Goal: Feedback & Contribution: Submit feedback/report problem

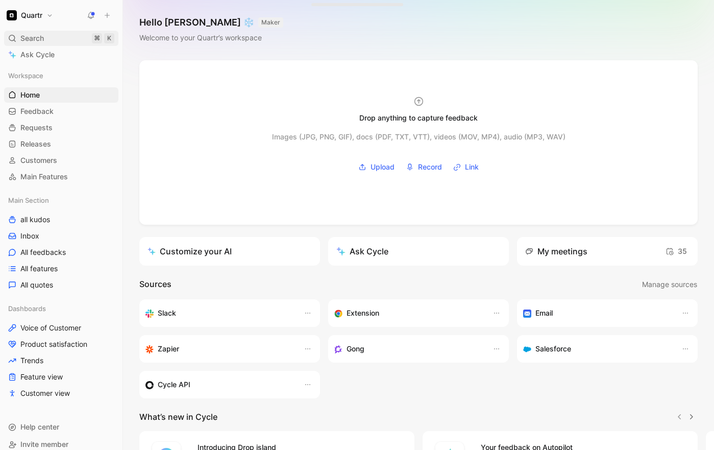
click at [50, 39] on div "Search ⌘ K" at bounding box center [61, 38] width 114 height 15
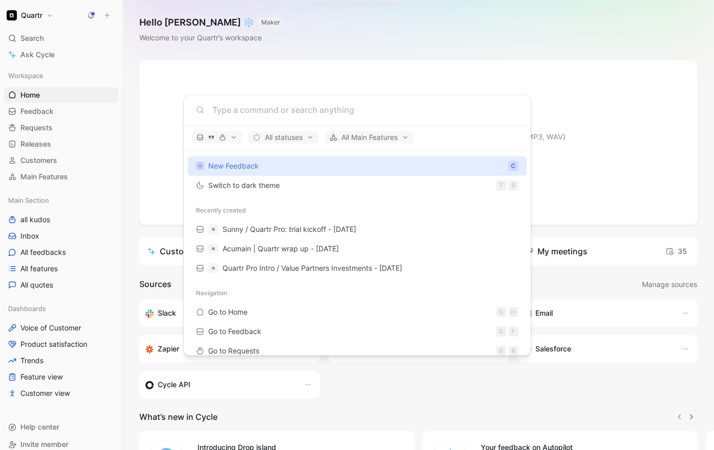
click at [49, 52] on body "Quartr Search ⌘ K Ask Cycle Workspace Home G then H Feedback G then F Requests …" at bounding box center [357, 225] width 714 height 450
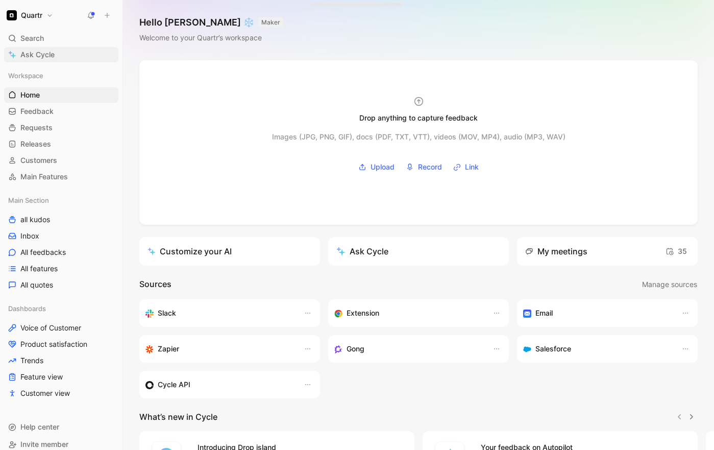
click at [45, 54] on span "Ask Cycle" at bounding box center [37, 55] width 34 height 12
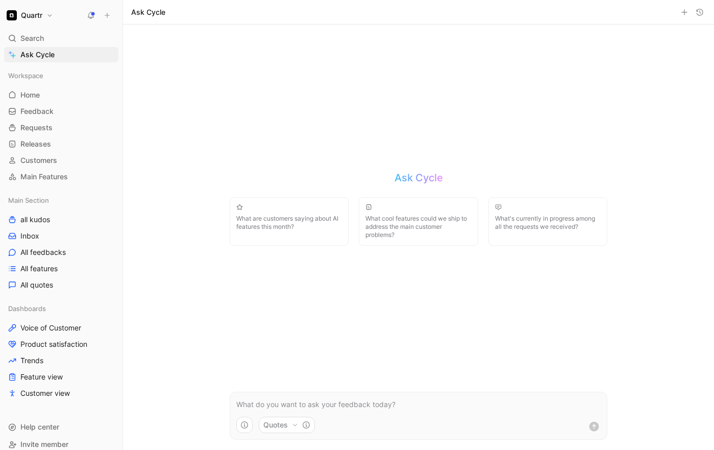
click at [314, 408] on p at bounding box center [418, 404] width 365 height 12
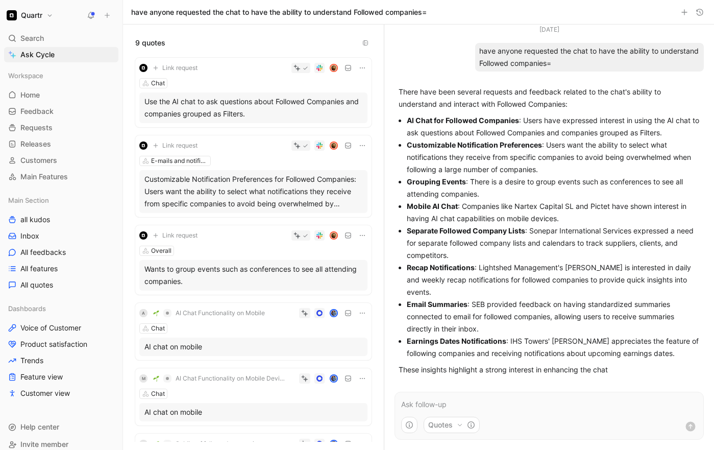
scroll to position [11, 0]
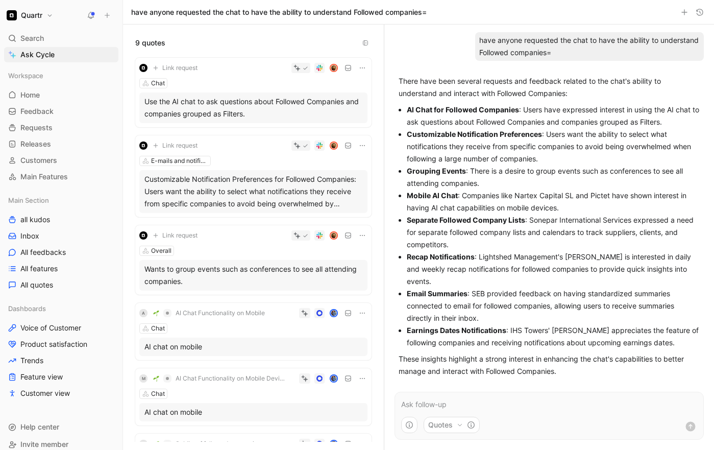
click at [209, 82] on div "Chat" at bounding box center [253, 83] width 228 height 10
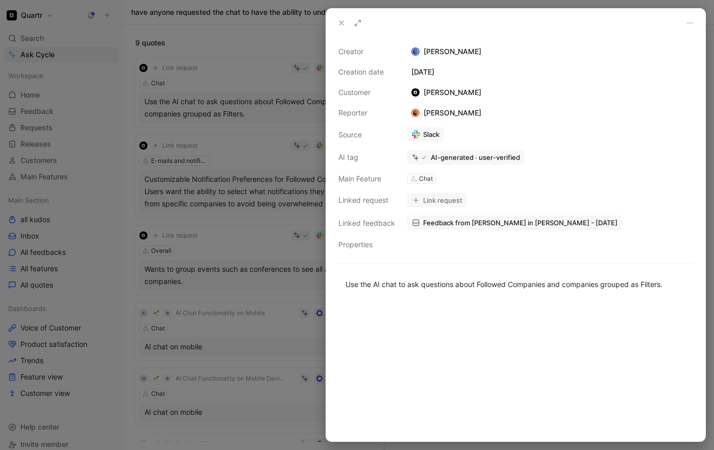
click at [336, 25] on button at bounding box center [341, 23] width 14 height 14
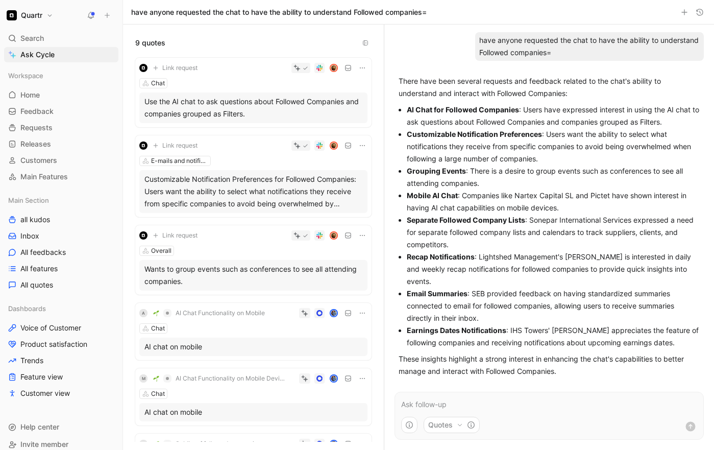
click at [184, 70] on span "Link request" at bounding box center [179, 68] width 35 height 8
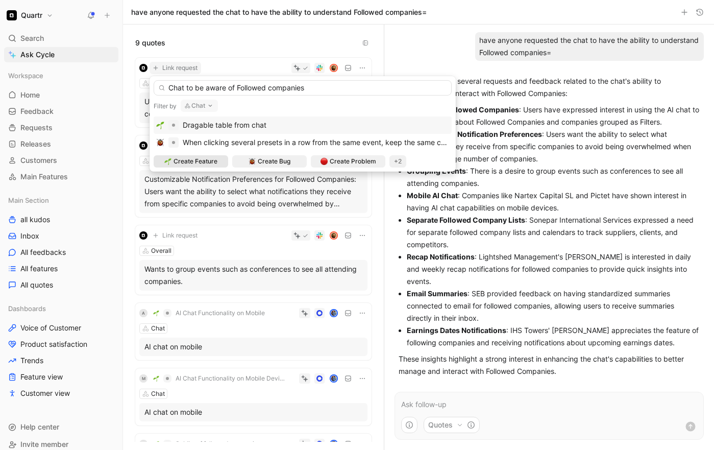
type input "Chat to be aware of Followed companies"
click at [201, 158] on span "Create Feature" at bounding box center [196, 161] width 44 height 10
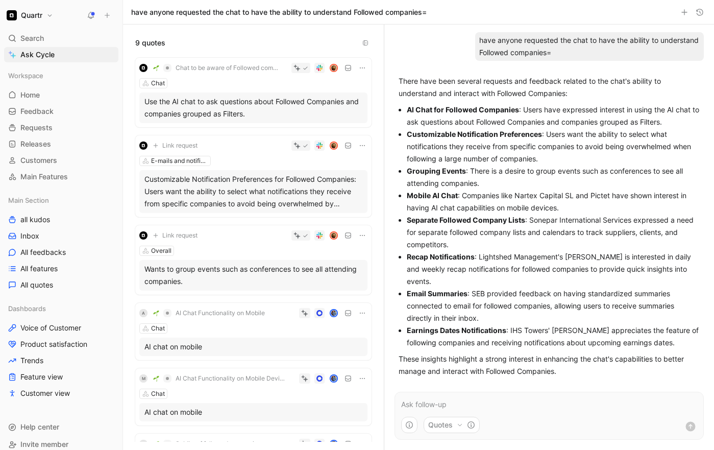
click at [195, 66] on span "Chat to be aware of Followed companies" at bounding box center [227, 68] width 103 height 8
click at [199, 67] on span "Chat to be aware of Followed companies" at bounding box center [227, 68] width 103 height 8
click at [303, 67] on icon at bounding box center [306, 68] width 6 height 6
click at [204, 98] on div "Use the AI chat to ask questions about Followed Companies and companies grouped…" at bounding box center [253, 107] width 218 height 25
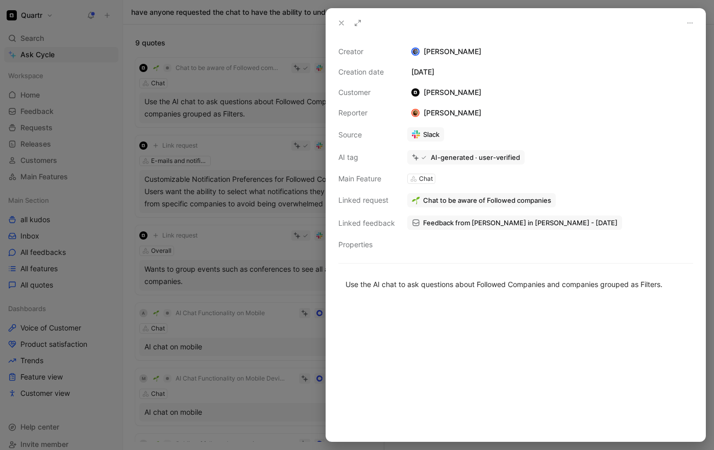
click at [204, 99] on div at bounding box center [357, 225] width 714 height 450
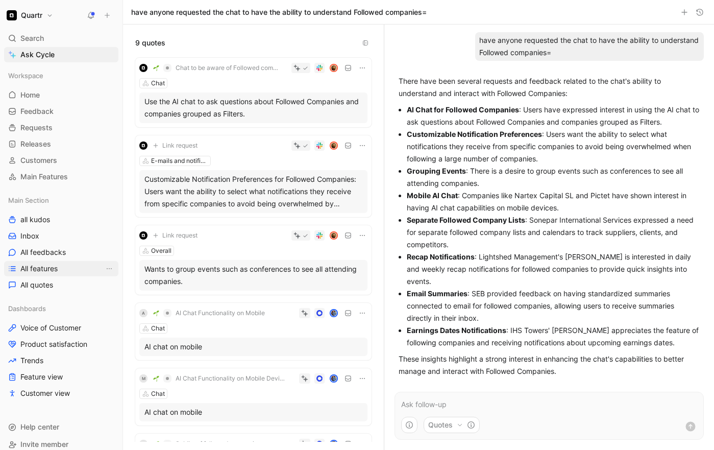
click at [46, 274] on link "All features" at bounding box center [61, 268] width 114 height 15
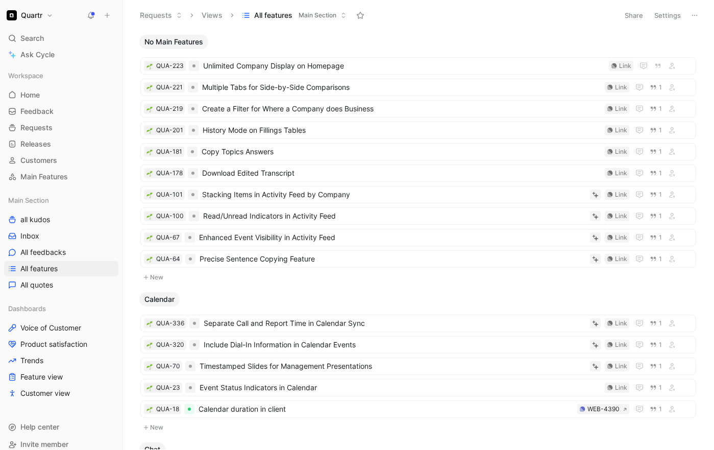
scroll to position [231, 0]
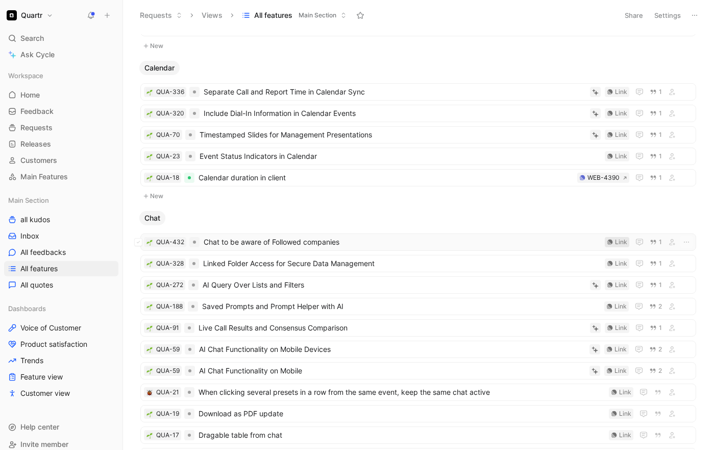
click at [608, 243] on icon at bounding box center [611, 242] width 6 height 6
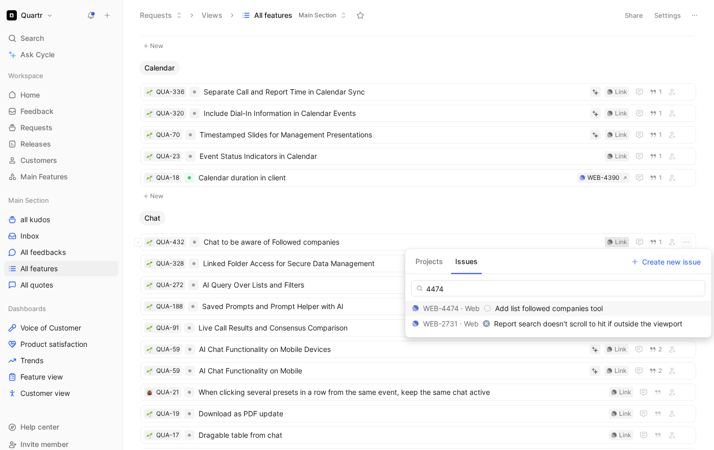
type input "4474"
click at [526, 309] on span "Add list followed companies tool" at bounding box center [549, 308] width 108 height 9
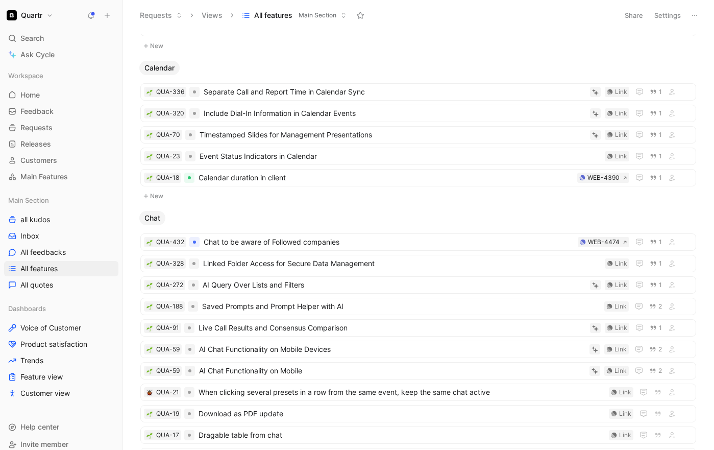
click at [310, 208] on div "No Main Features QUA-223 Unlimited Company Display on Homepage Link QUA-221 Mul…" at bounding box center [417, 241] width 577 height 415
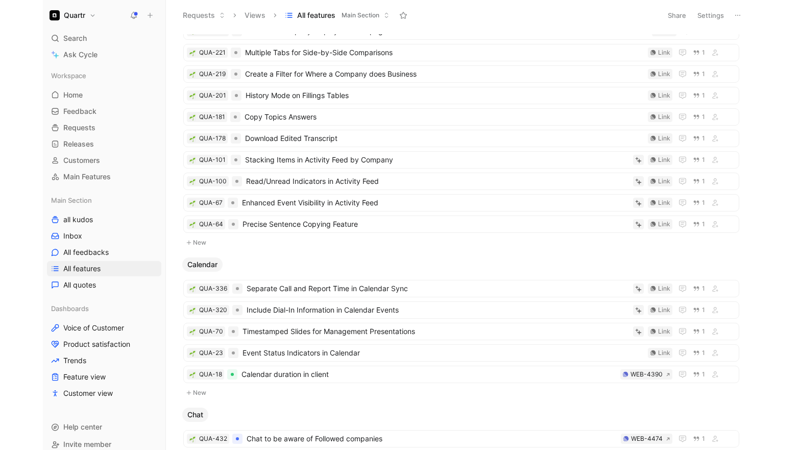
scroll to position [0, 0]
